Goal: Information Seeking & Learning: Learn about a topic

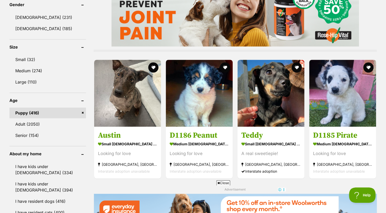
scroll to position [444, 0]
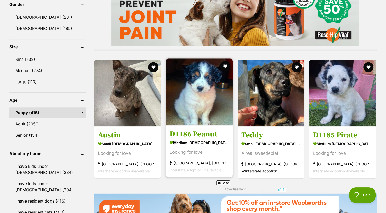
click at [208, 139] on h3 "D1186 Peanut" at bounding box center [199, 134] width 59 height 10
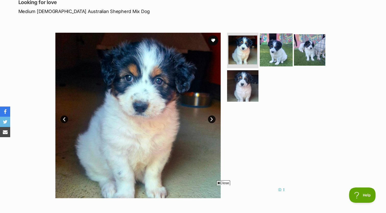
click at [276, 58] on img at bounding box center [276, 49] width 33 height 33
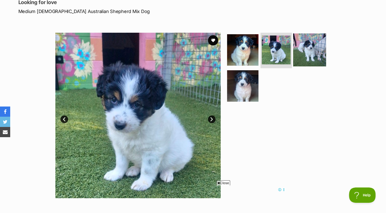
click at [320, 56] on img at bounding box center [309, 49] width 33 height 33
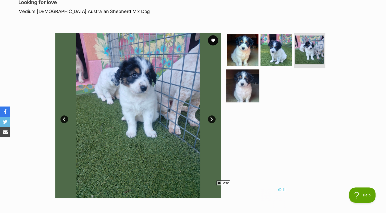
click at [249, 88] on img at bounding box center [242, 85] width 33 height 33
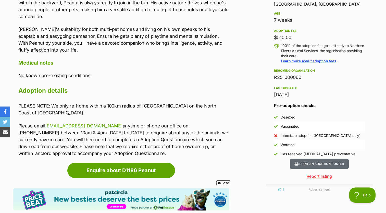
scroll to position [347, 0]
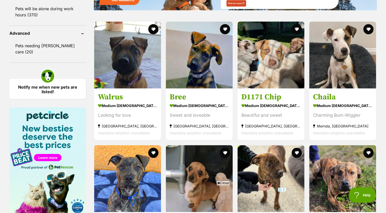
scroll to position [660, 0]
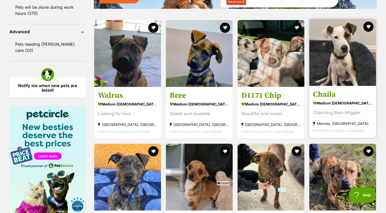
click at [336, 114] on div "Charming Bum-Wiggler" at bounding box center [342, 112] width 59 height 7
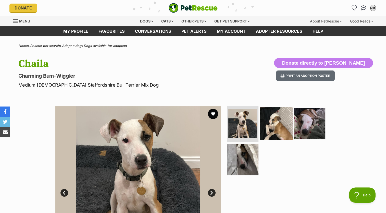
click at [278, 122] on img at bounding box center [276, 123] width 33 height 33
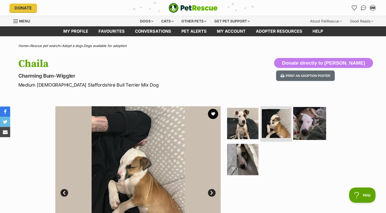
click at [304, 124] on img at bounding box center [309, 123] width 33 height 33
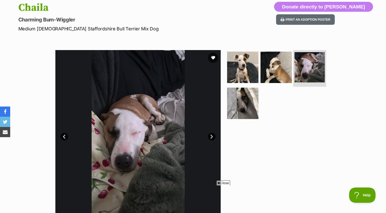
scroll to position [56, 0]
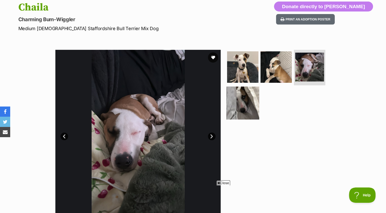
click at [248, 110] on img at bounding box center [242, 103] width 33 height 33
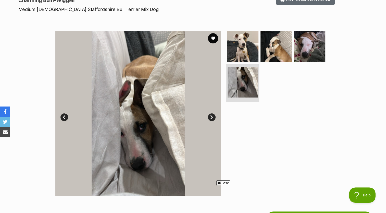
scroll to position [75, 0]
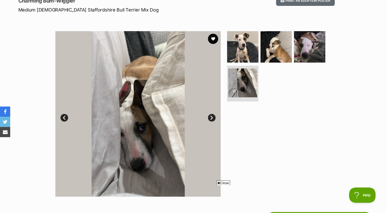
click at [214, 118] on link "Next" at bounding box center [212, 118] width 8 height 8
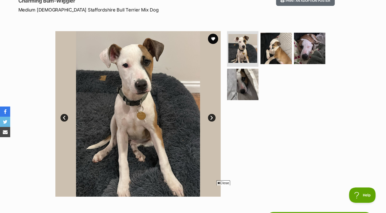
click at [212, 119] on link "Next" at bounding box center [212, 118] width 8 height 8
